Goal: Register for event/course

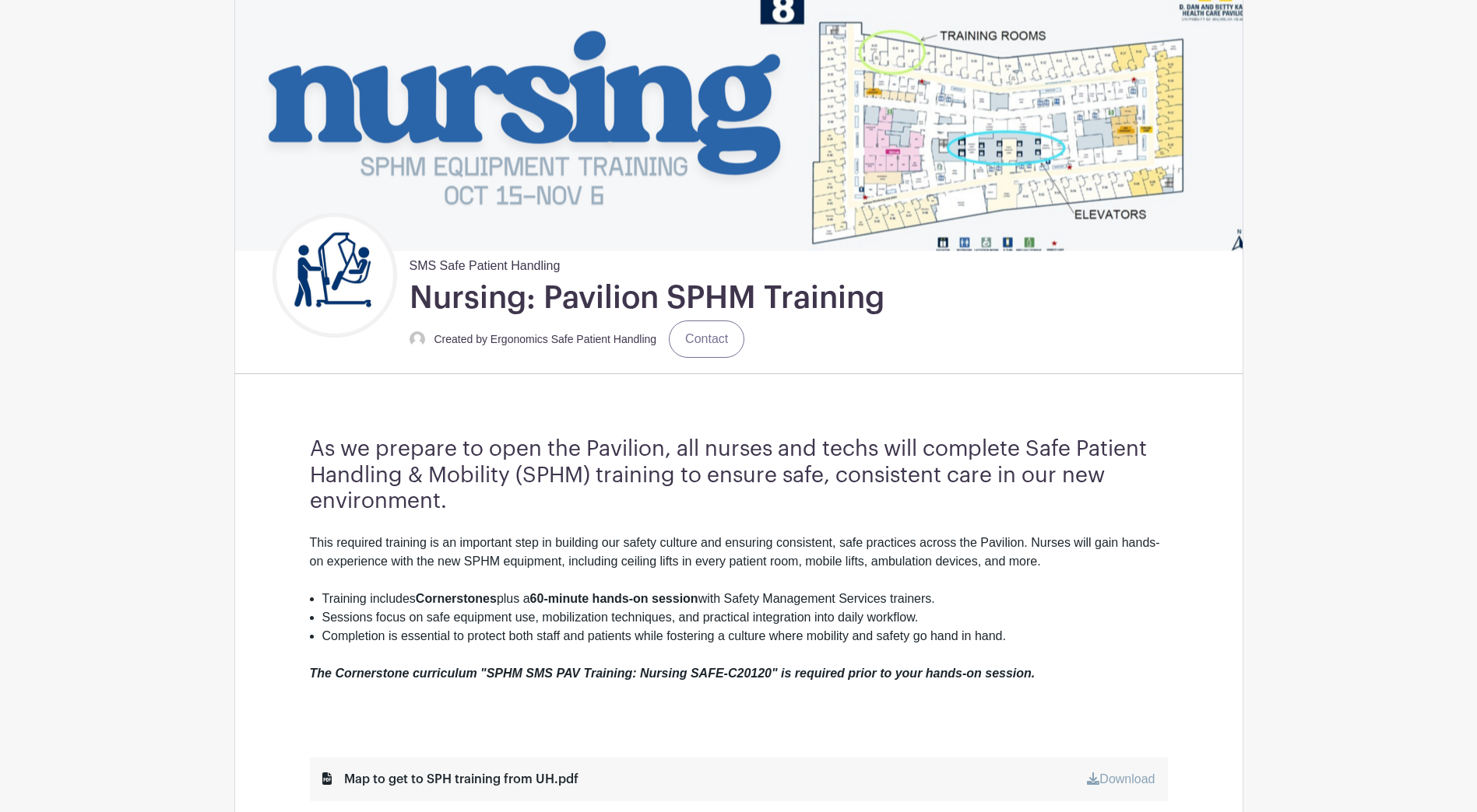
scroll to position [467, 0]
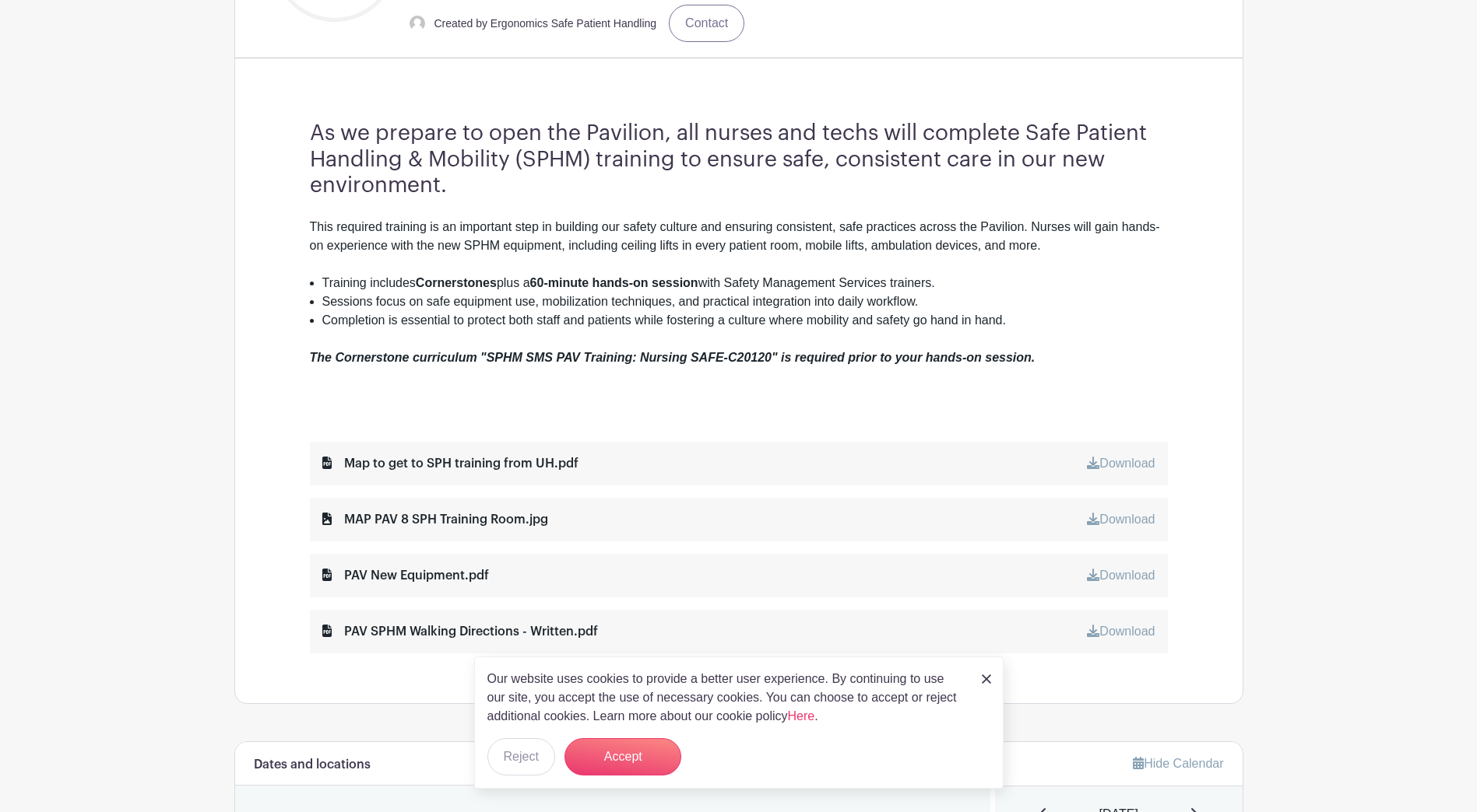
click at [631, 193] on h3 "As we prepare to open the Pavilion, all nurses and techs will complete Safe Pat…" at bounding box center [739, 160] width 858 height 79
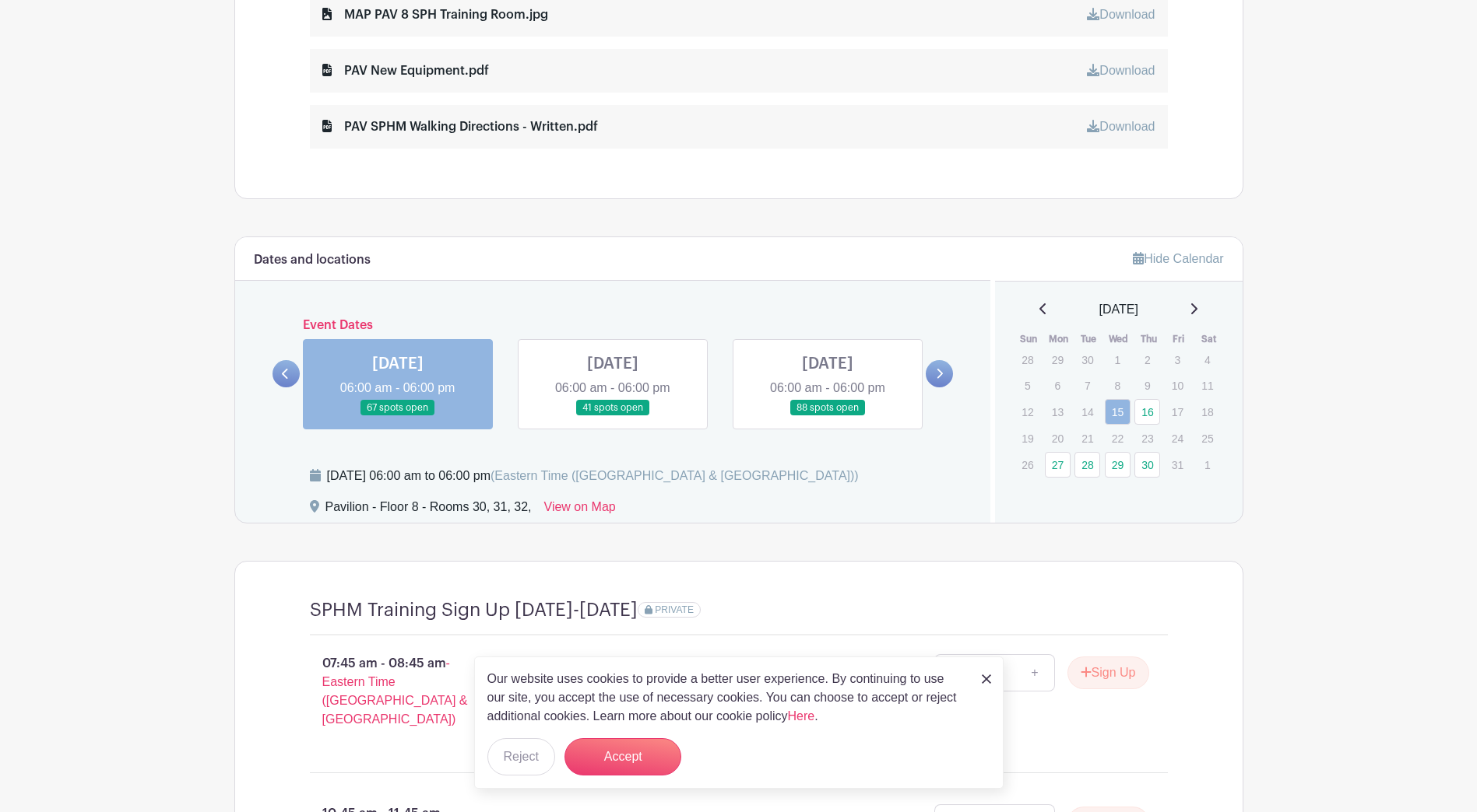
scroll to position [1167, 0]
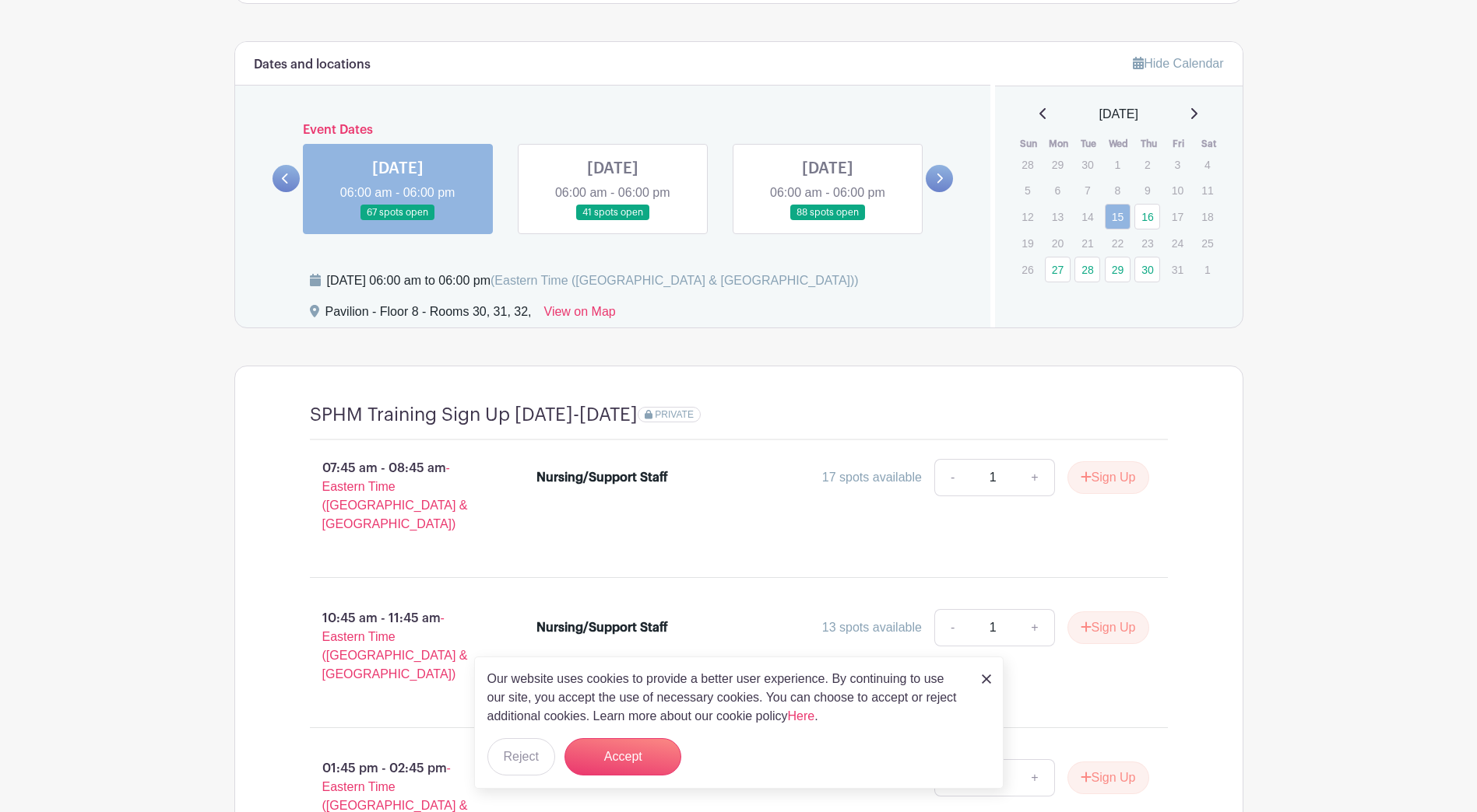
click at [727, 263] on div "Dates and locations Event Dates [DATE] 06:00 am - 06:00 pm 67 spots open [DATE]…" at bounding box center [613, 185] width 756 height 286
click at [727, 176] on icon at bounding box center [939, 179] width 7 height 12
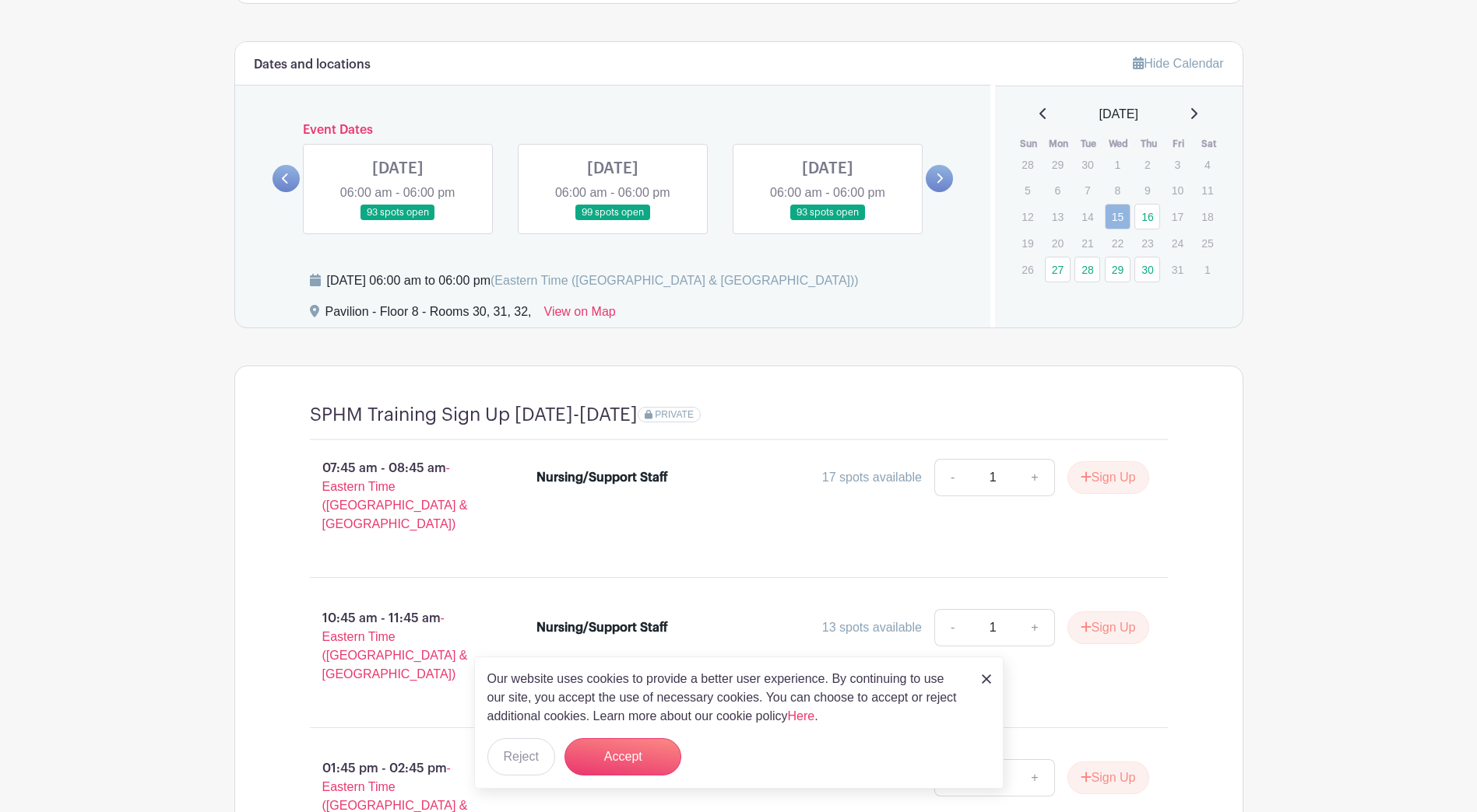
click at [727, 180] on icon at bounding box center [940, 179] width 6 height 10
click at [398, 221] on link at bounding box center [398, 221] width 0 height 0
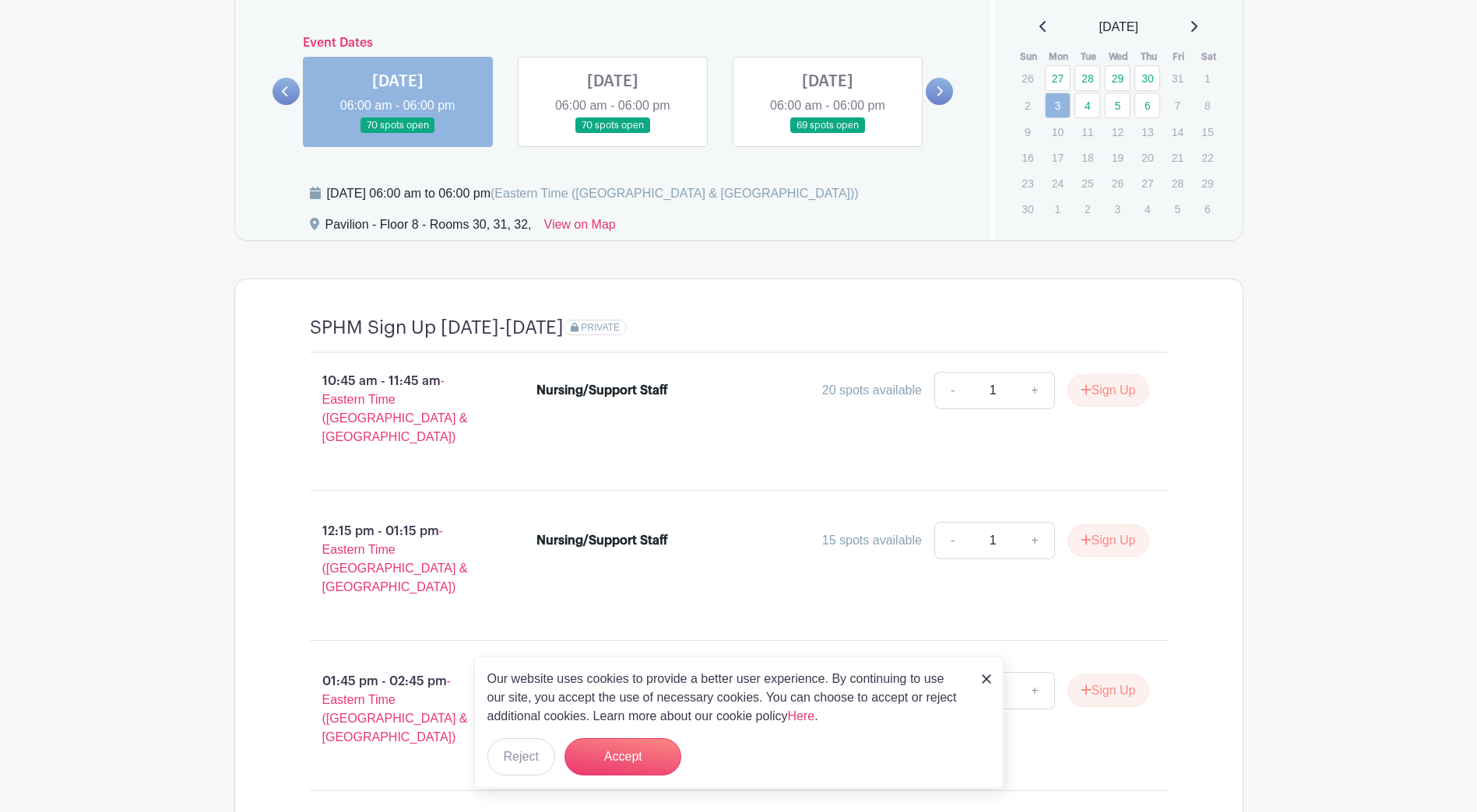
scroll to position [1044, 0]
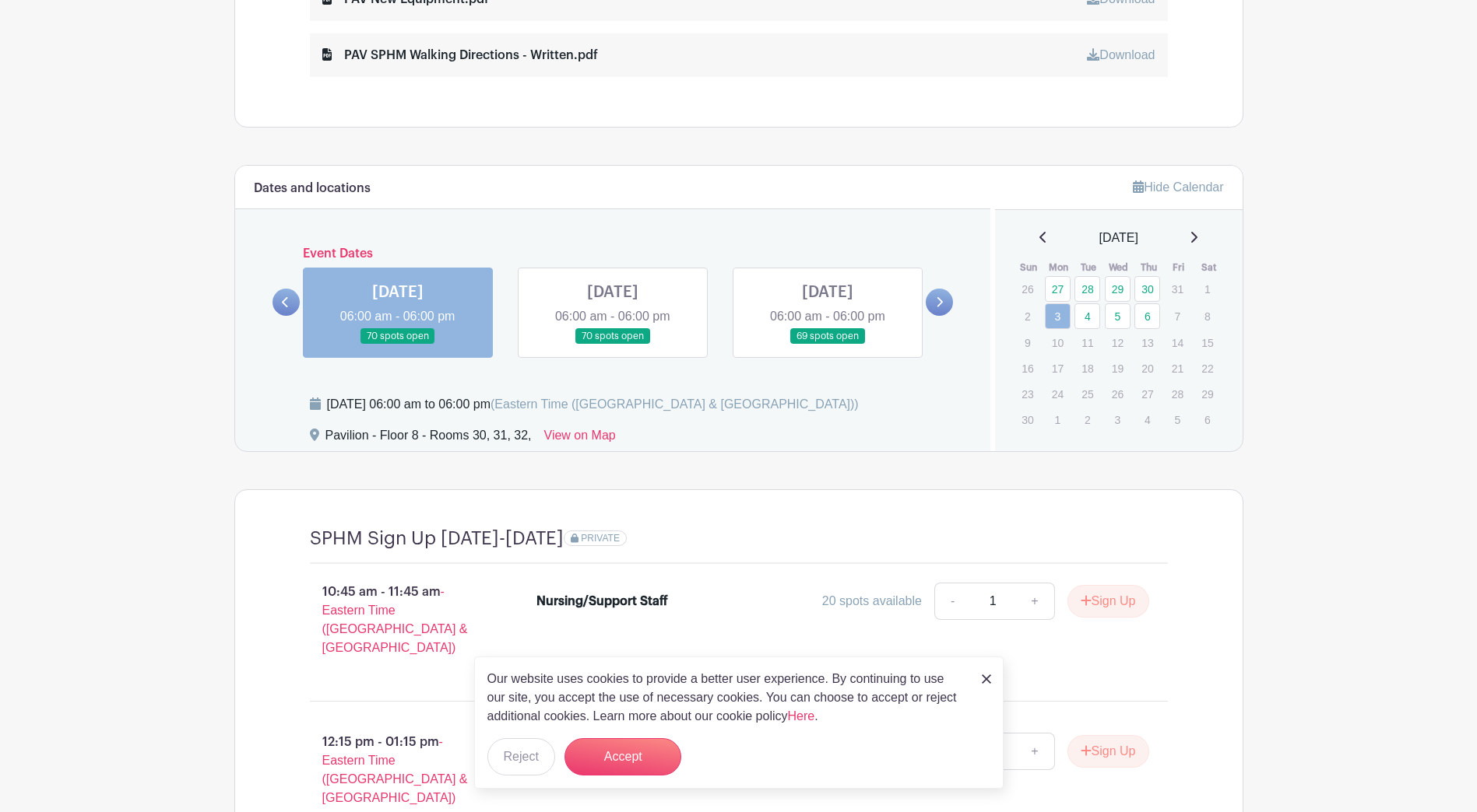
click at [285, 297] on icon at bounding box center [285, 302] width 7 height 12
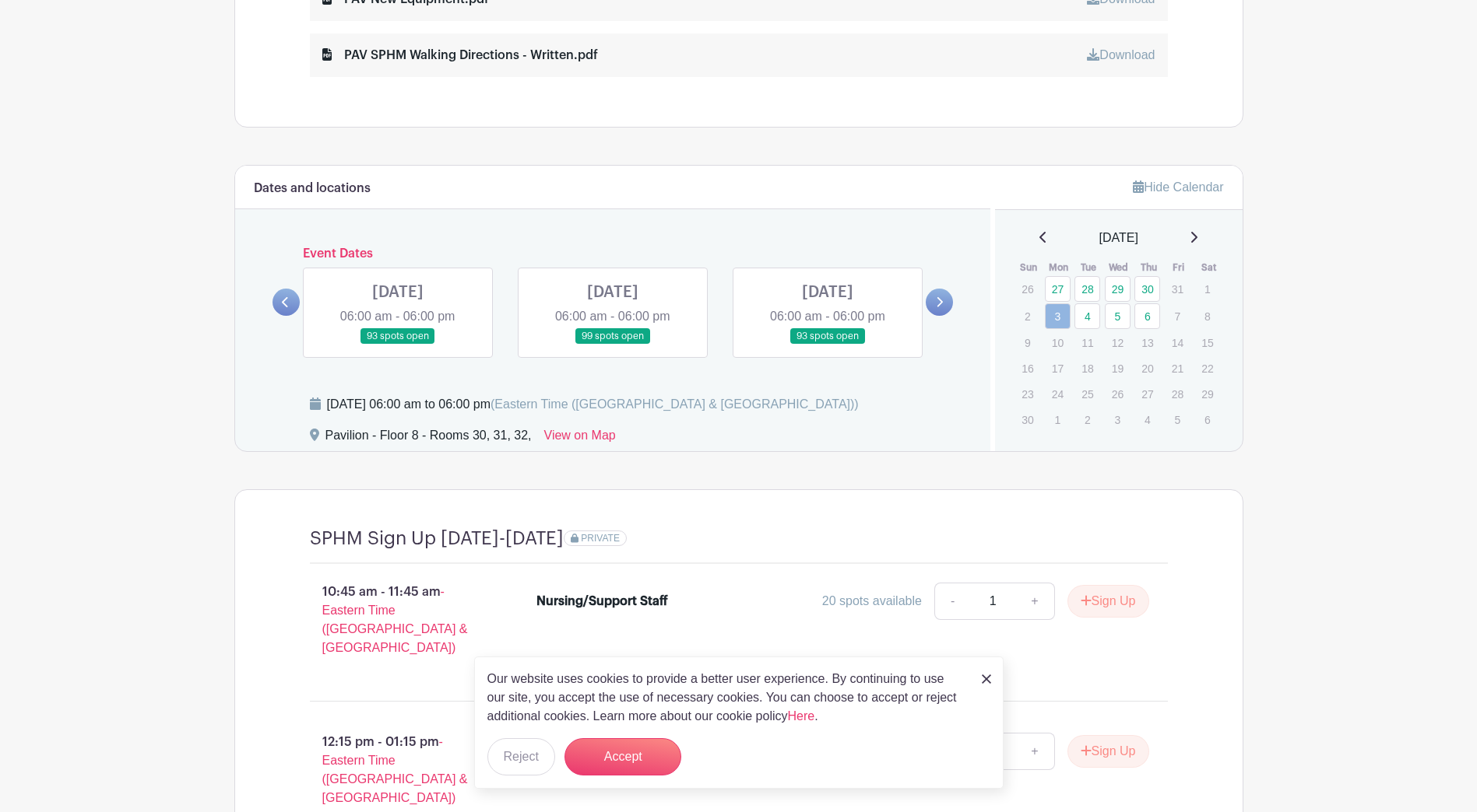
click at [398, 345] on link at bounding box center [398, 345] width 0 height 0
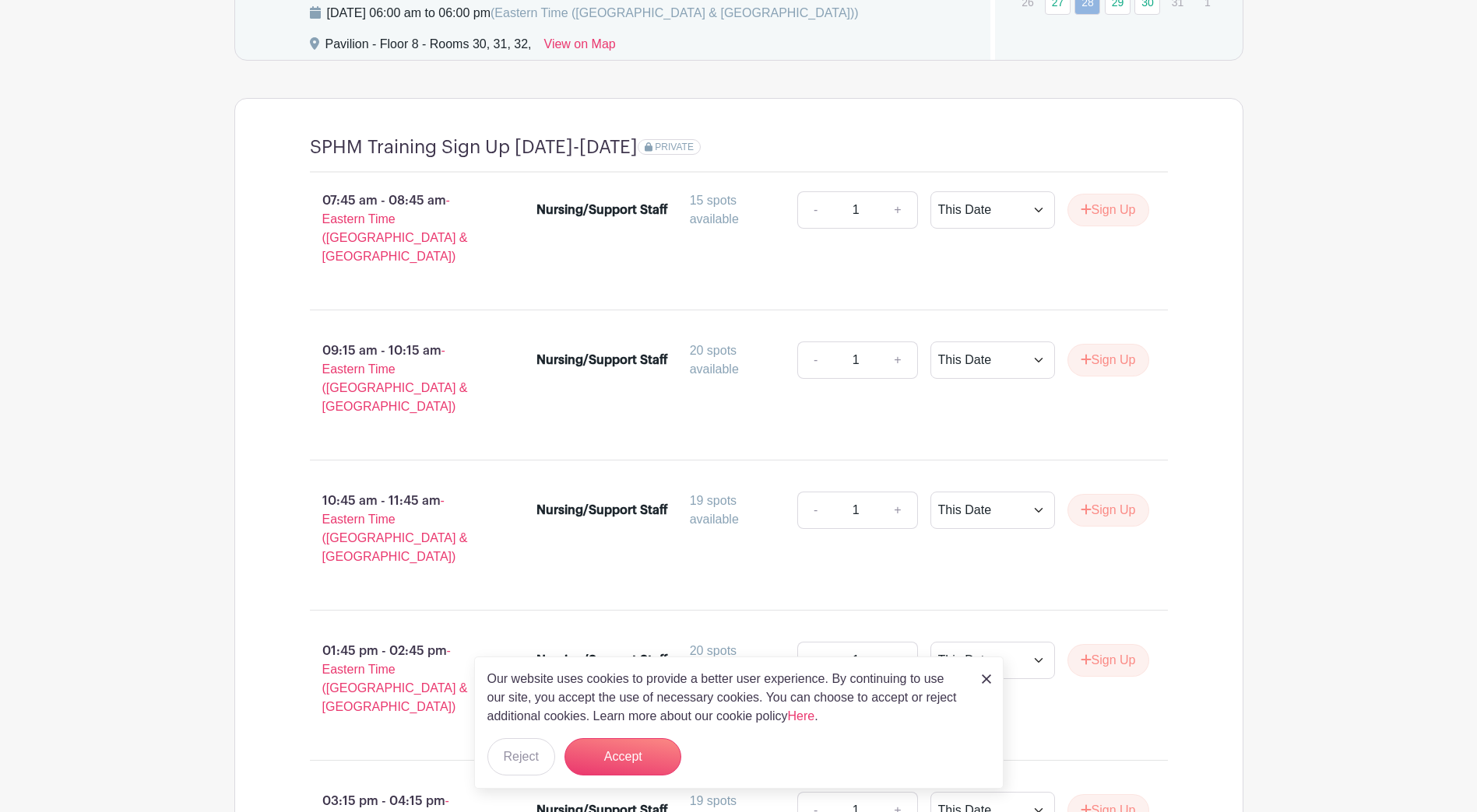
scroll to position [1432, 0]
click at [727, 345] on select "This Date Select Dates" at bounding box center [993, 362] width 124 height 37
click at [641, 761] on button "Accept" at bounding box center [622, 757] width 117 height 37
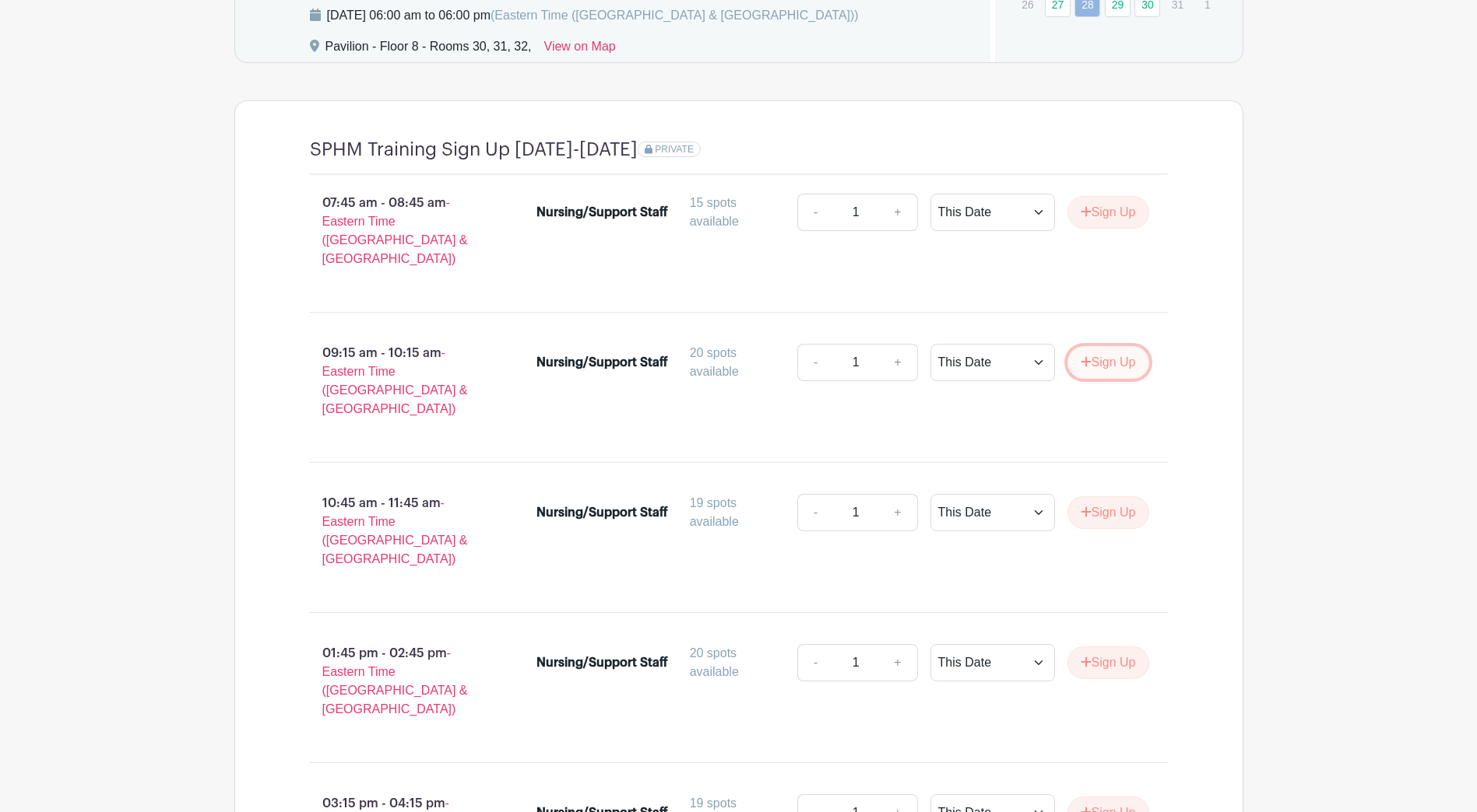
click at [727, 346] on button "Sign Up" at bounding box center [1108, 363] width 82 height 33
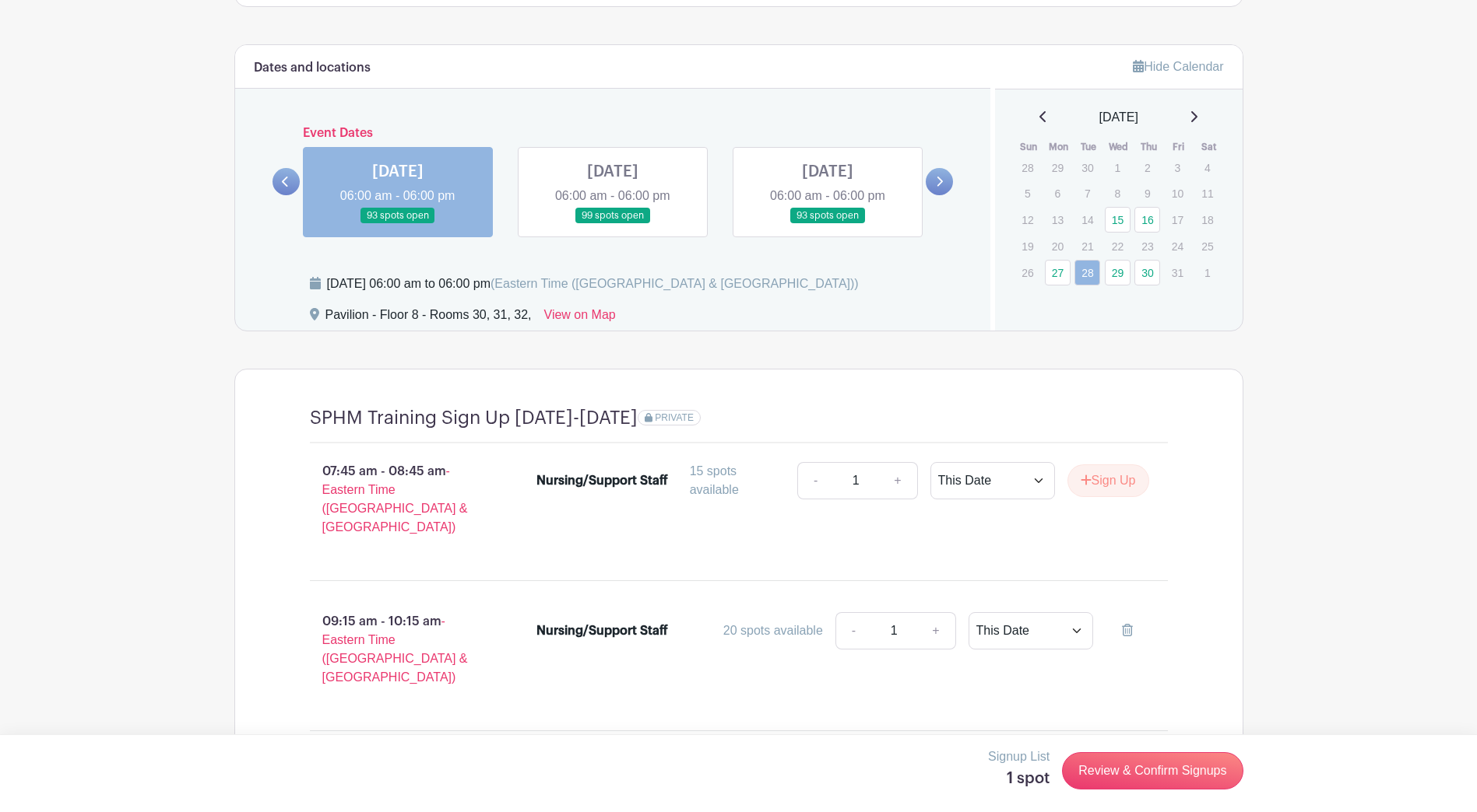
scroll to position [1277, 0]
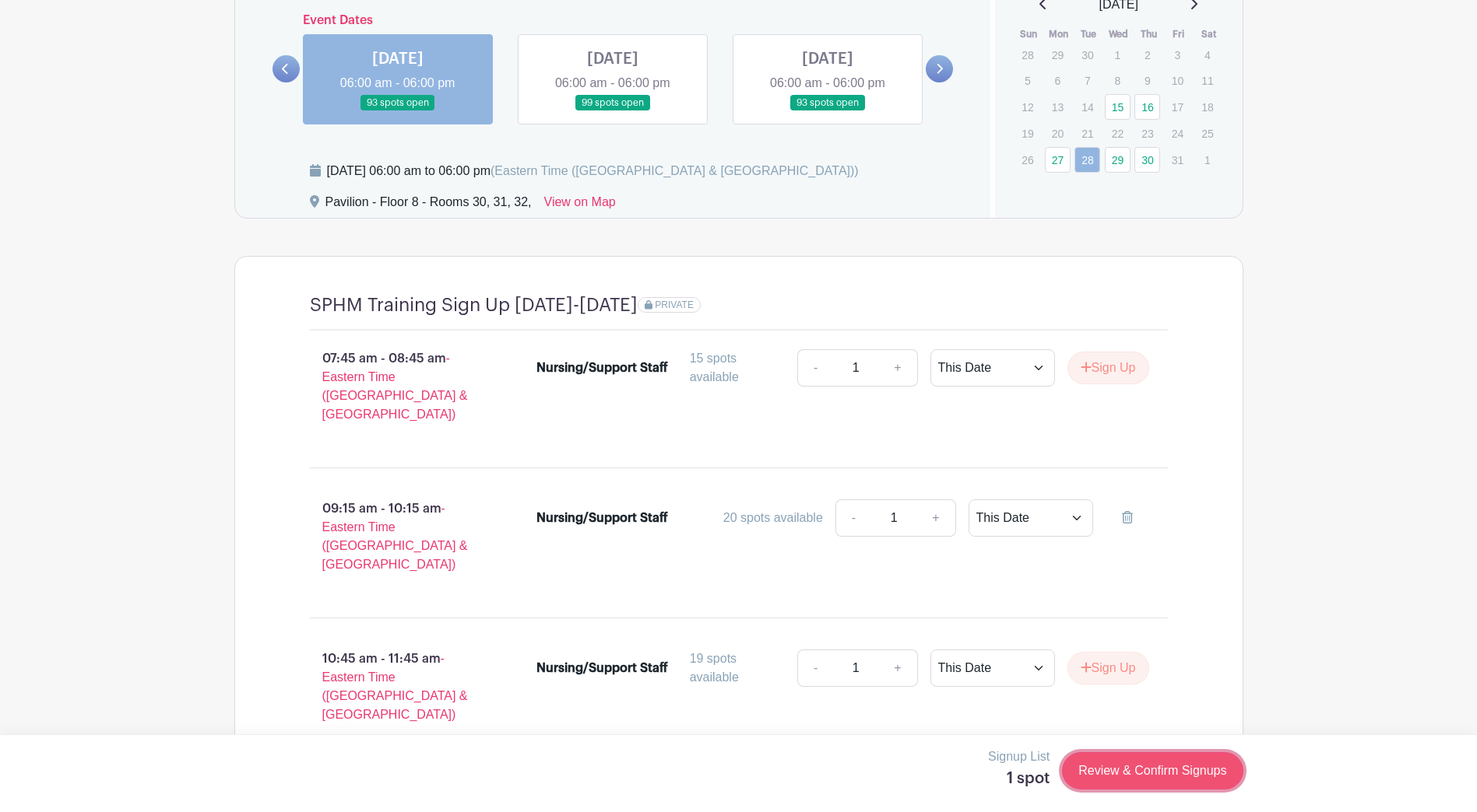
click at [727, 768] on link "Review & Confirm Signups" at bounding box center [1152, 771] width 181 height 37
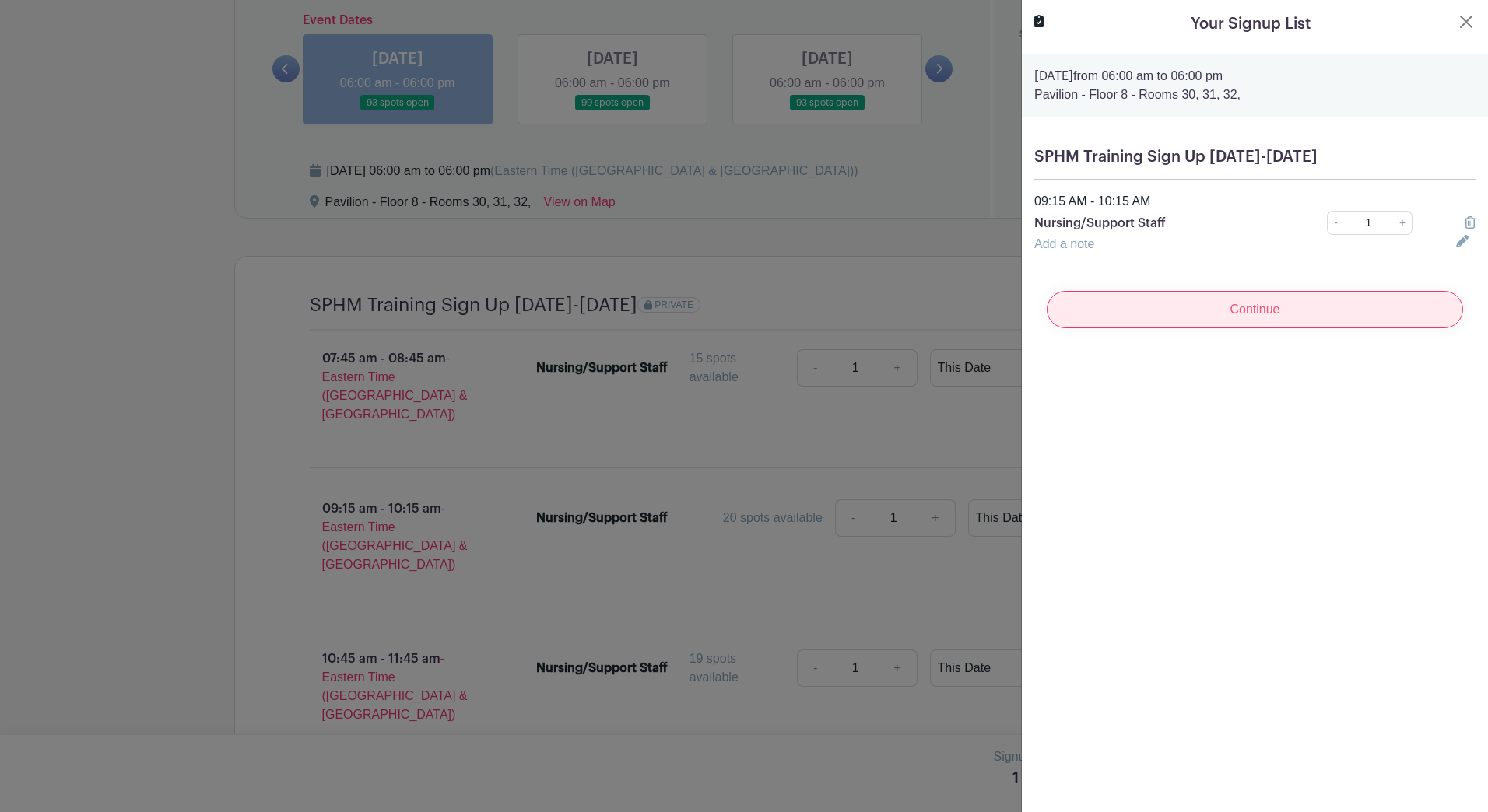
click at [727, 311] on input "Continue" at bounding box center [1256, 309] width 417 height 37
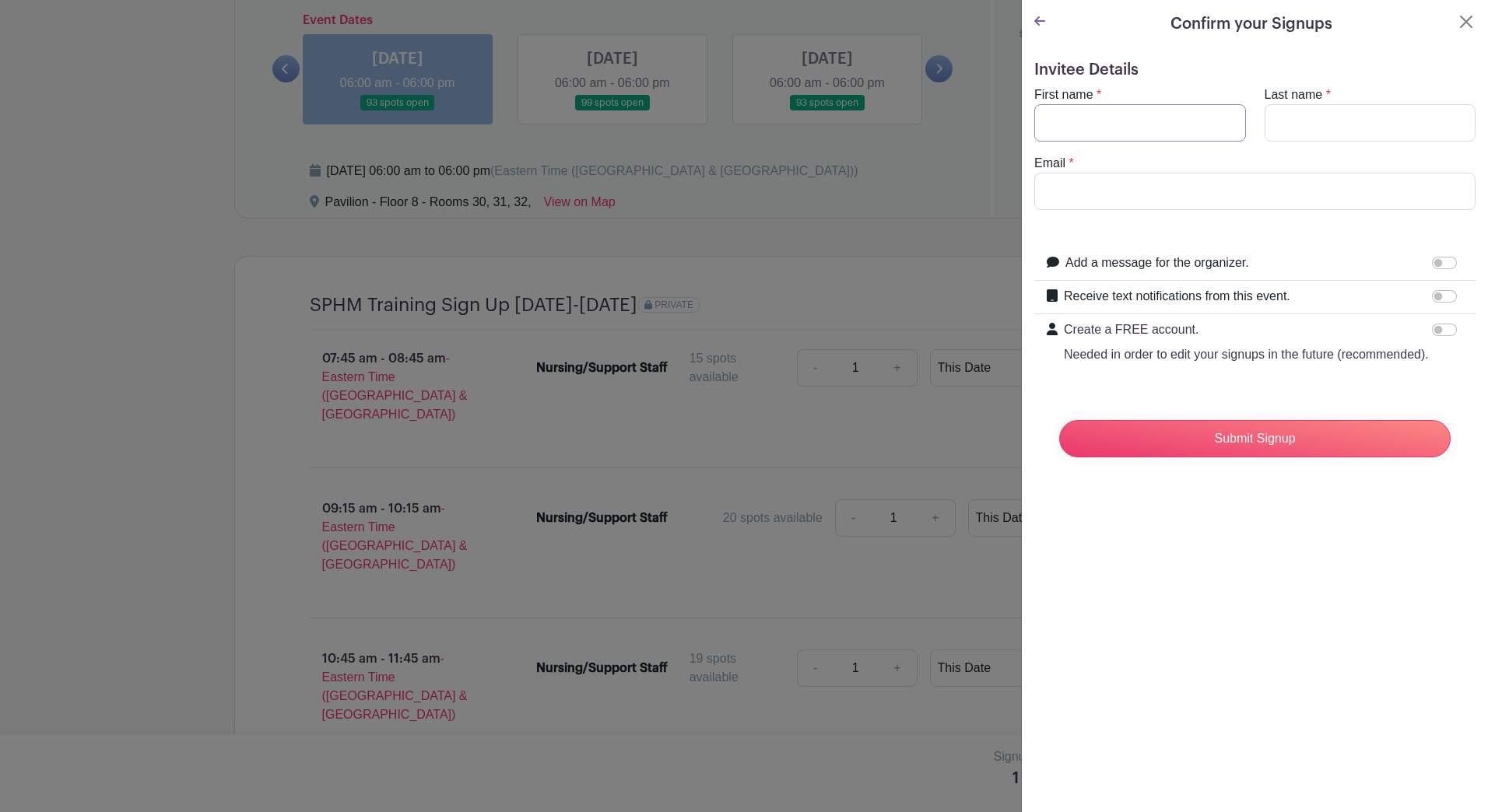
click at [727, 135] on input "First name" at bounding box center [1140, 123] width 212 height 37
type input "[PERSON_NAME]"
type input "Long"
type input "[EMAIL_ADDRESS][DOMAIN_NAME]"
click at [727, 568] on div "Confirm your Signups Invitee Details First name * [PERSON_NAME] Last name * Lon…" at bounding box center [1255, 406] width 467 height 812
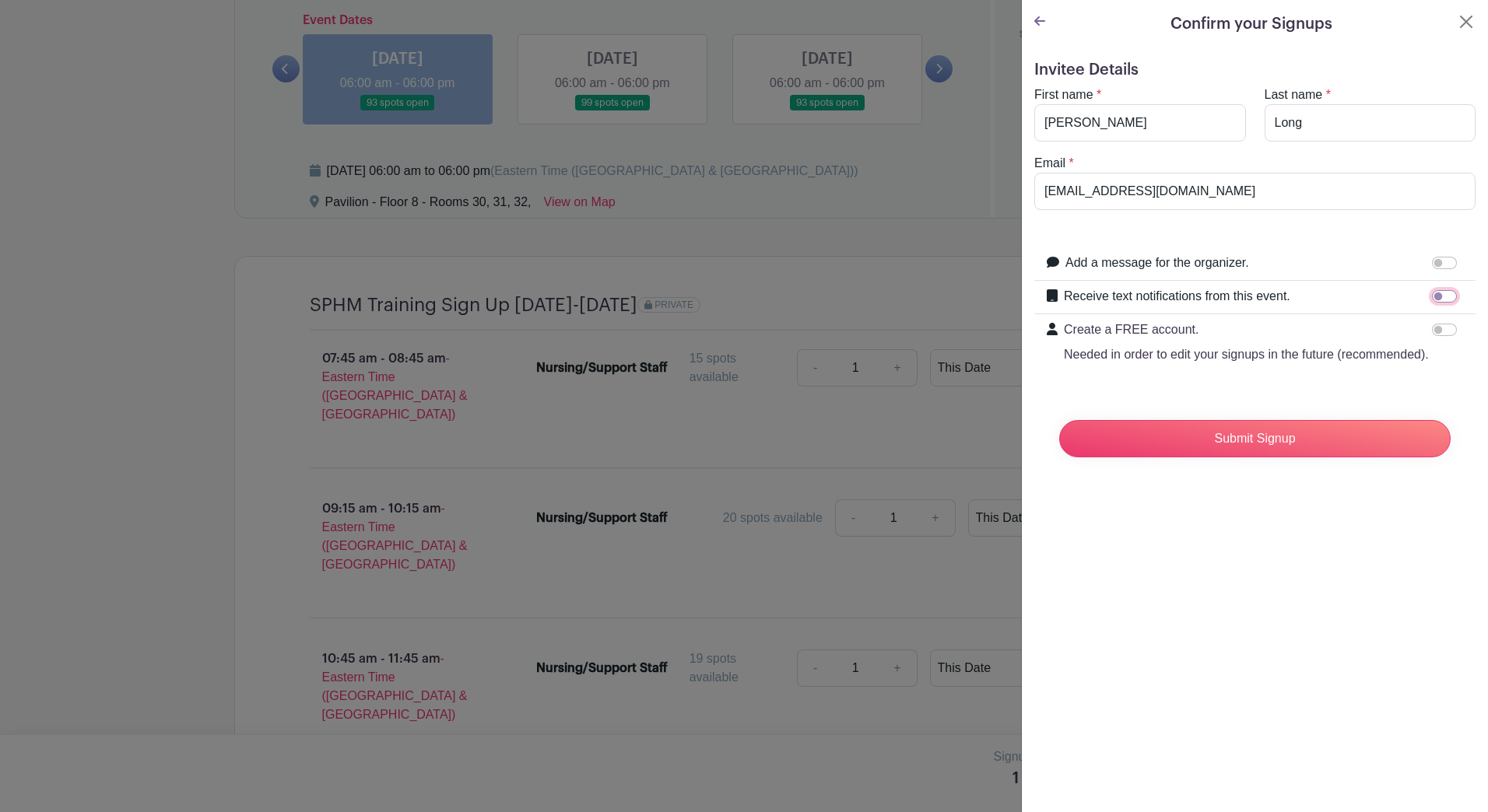
click at [727, 295] on input "Receive text notifications from this event." at bounding box center [1445, 296] width 25 height 12
checkbox input "true"
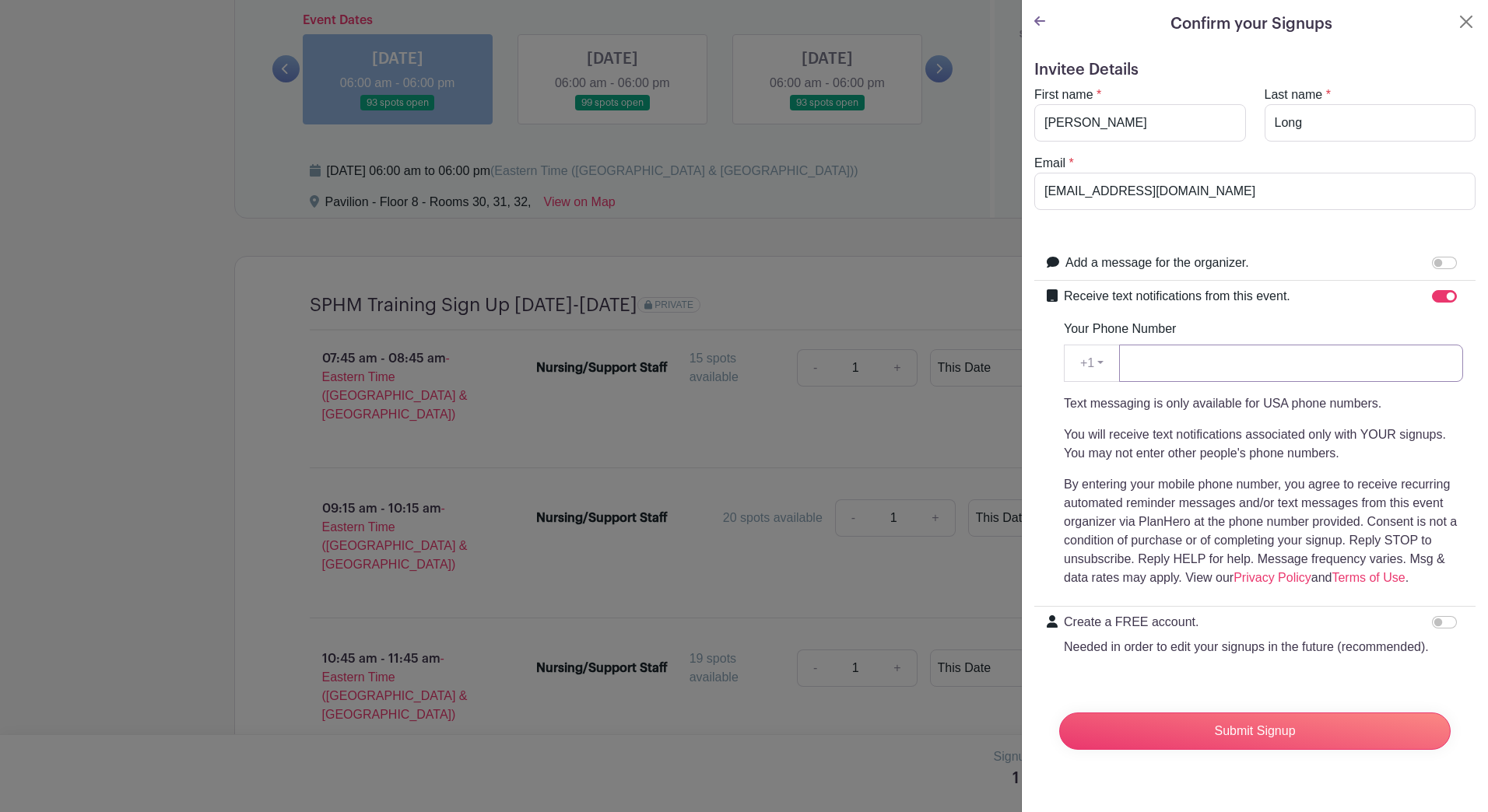
click at [727, 371] on input "Your Phone Number" at bounding box center [1291, 363] width 344 height 37
type input "3133553895"
click at [727, 295] on input "Receive text notifications from this event." at bounding box center [1445, 296] width 25 height 12
checkbox input "false"
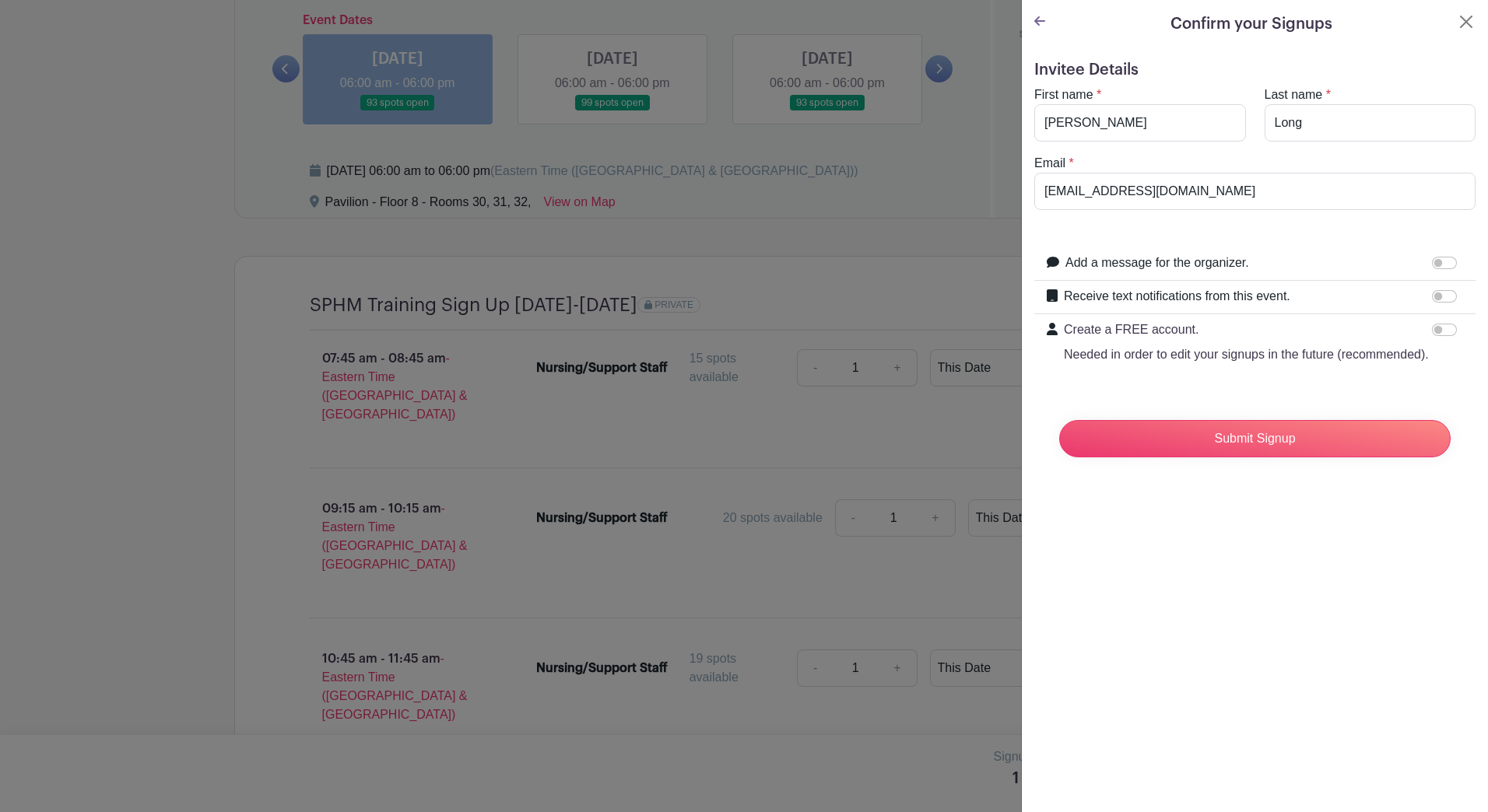
click at [727, 591] on div "Confirm your Signups Invitee Details First name * [PERSON_NAME] Last name * Lon…" at bounding box center [1255, 406] width 467 height 812
click at [727, 455] on input "Submit Signup" at bounding box center [1255, 438] width 391 height 37
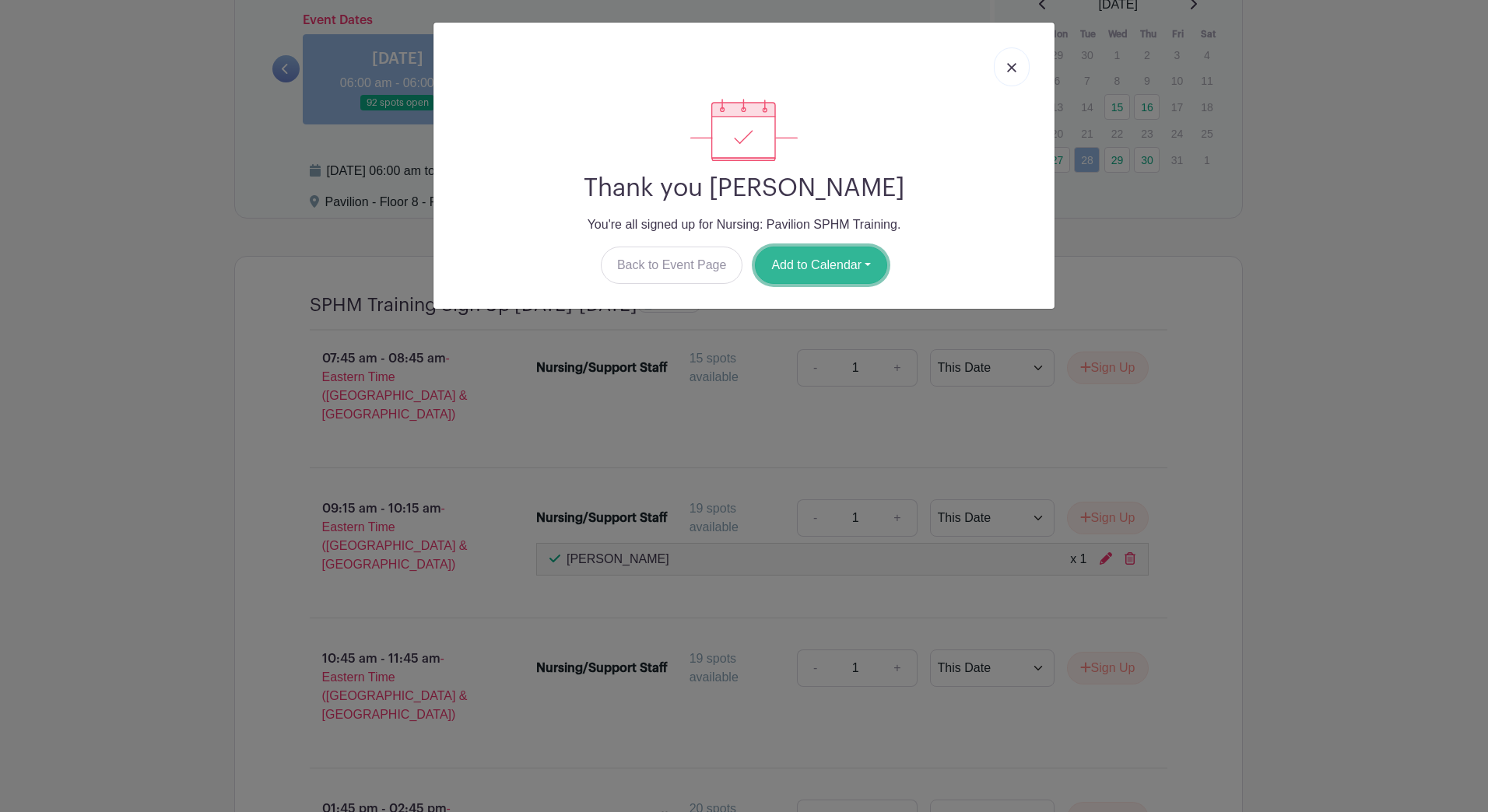
click at [727, 259] on button "Add to Calendar" at bounding box center [821, 265] width 132 height 37
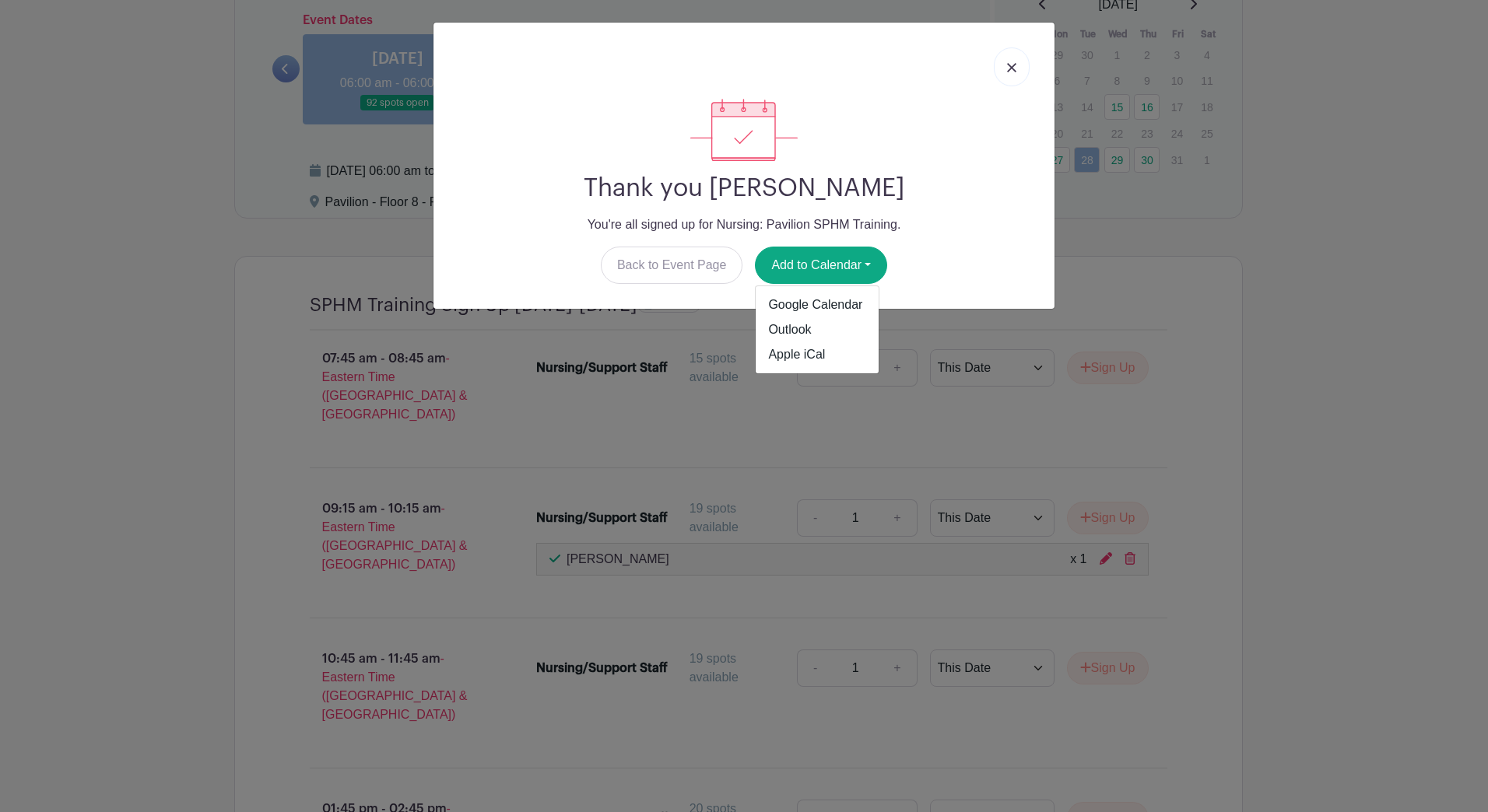
click at [727, 158] on div at bounding box center [744, 130] width 596 height 62
click at [727, 60] on link at bounding box center [1011, 67] width 35 height 39
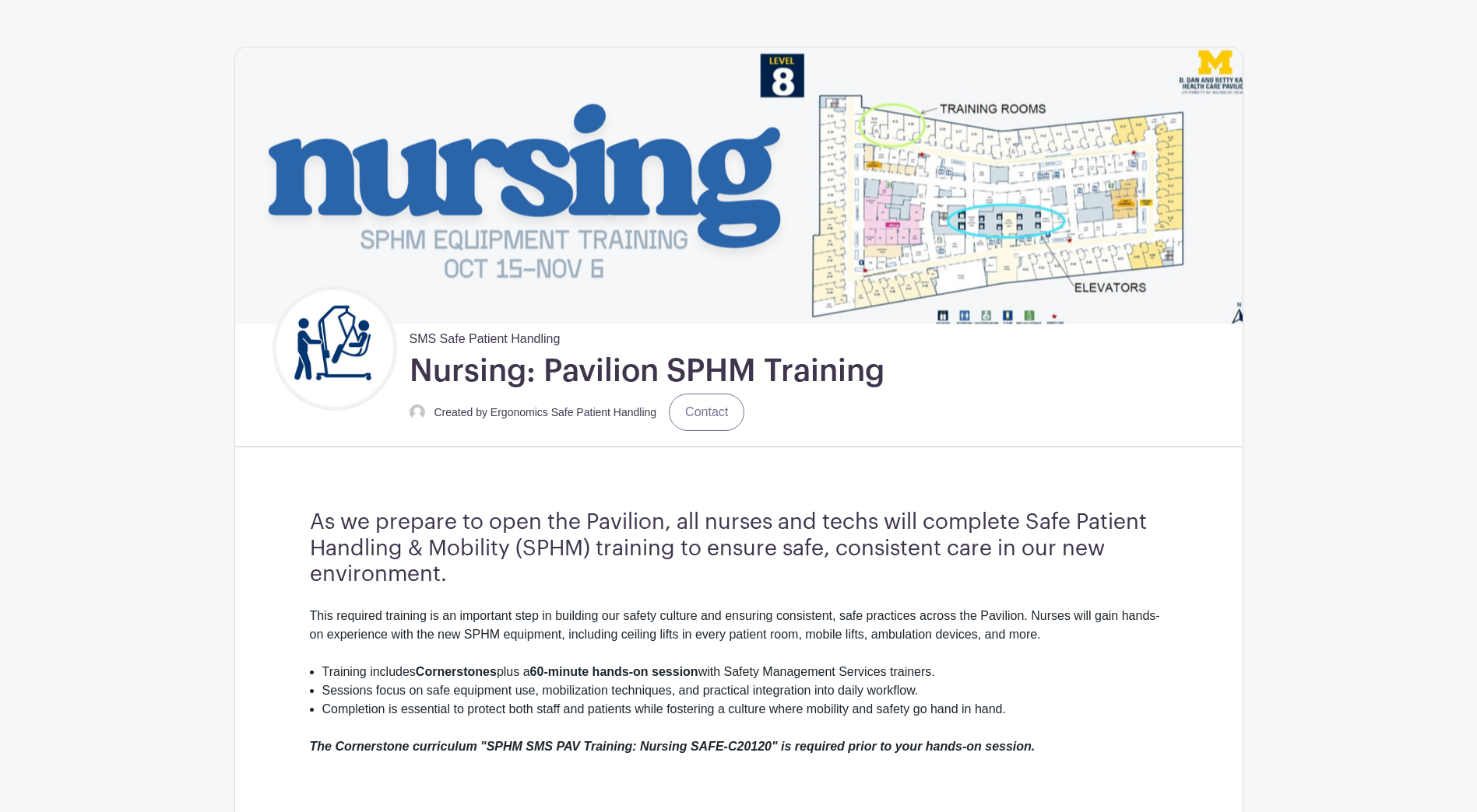
scroll to position [0, 0]
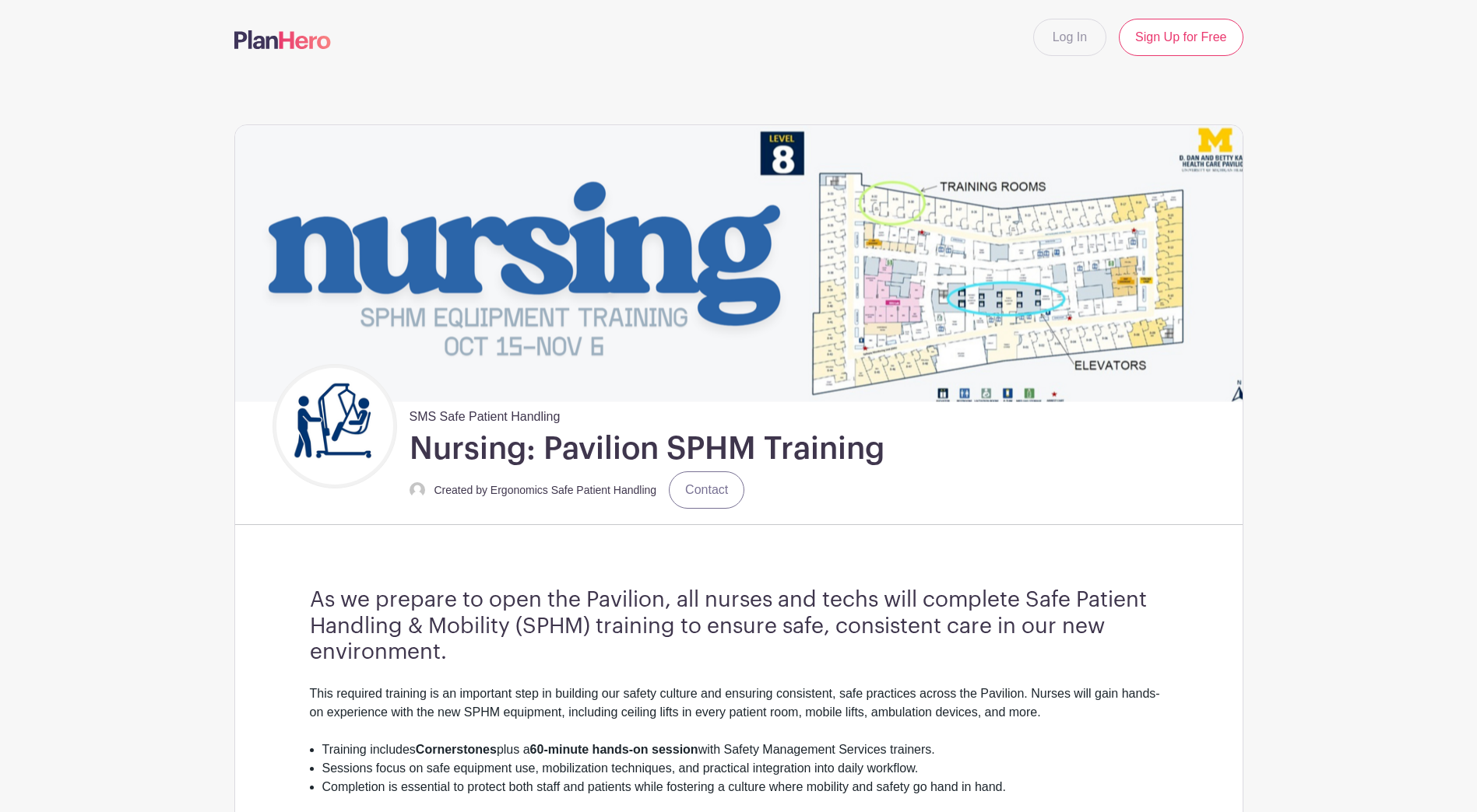
click at [502, 617] on h3 "As we prepare to open the Pavilion, all nurses and techs will complete Safe Pat…" at bounding box center [739, 626] width 858 height 79
click at [492, 651] on h3 "As we prepare to open the Pavilion, all nurses and techs will complete Safe Pat…" at bounding box center [739, 626] width 858 height 79
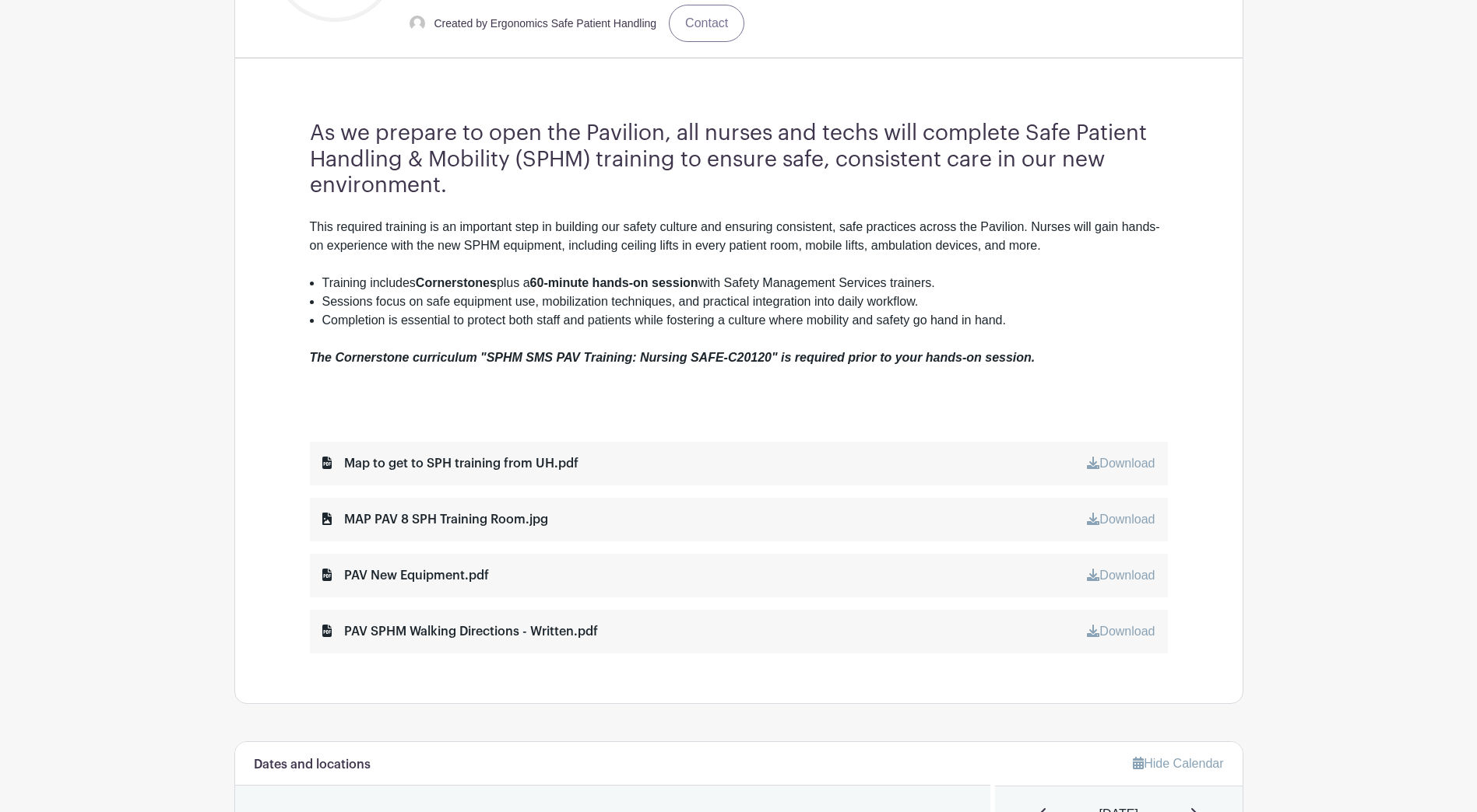
click at [727, 517] on link "Download" at bounding box center [1121, 519] width 67 height 13
click at [727, 361] on em "The Cornerstone curriculum "SPHM SMS PAV Training: Nursing SAFE-C20120" is requ…" at bounding box center [673, 357] width 726 height 13
click at [727, 626] on link "Download" at bounding box center [1121, 631] width 67 height 13
click at [171, 524] on main "Log In Sign Up for Free SMS Safe Patient Handling Nursing: Pavilion SPHM Traini…" at bounding box center [738, 779] width 1477 height 2494
